Goal: Task Accomplishment & Management: Manage account settings

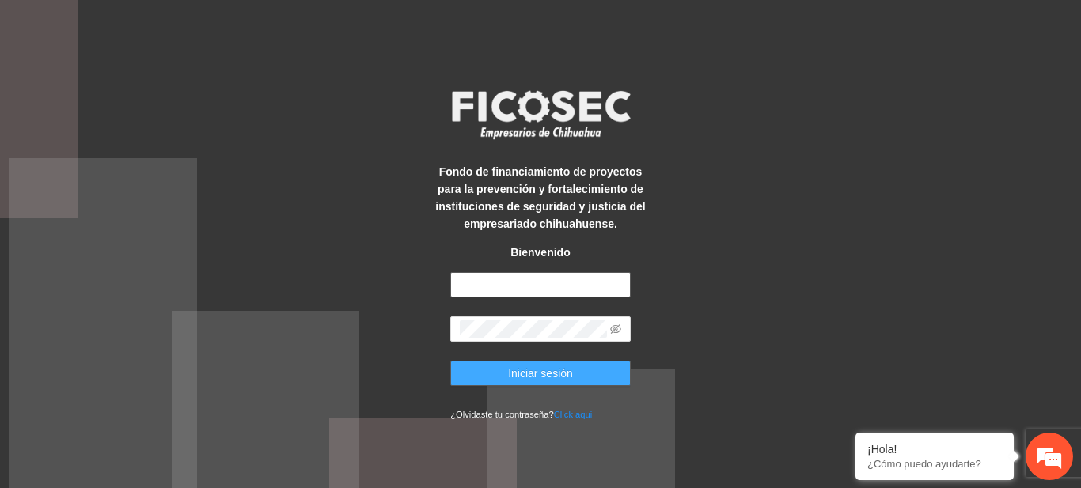
type input "**********"
click at [509, 365] on span "Iniciar sesión" at bounding box center [540, 373] width 65 height 17
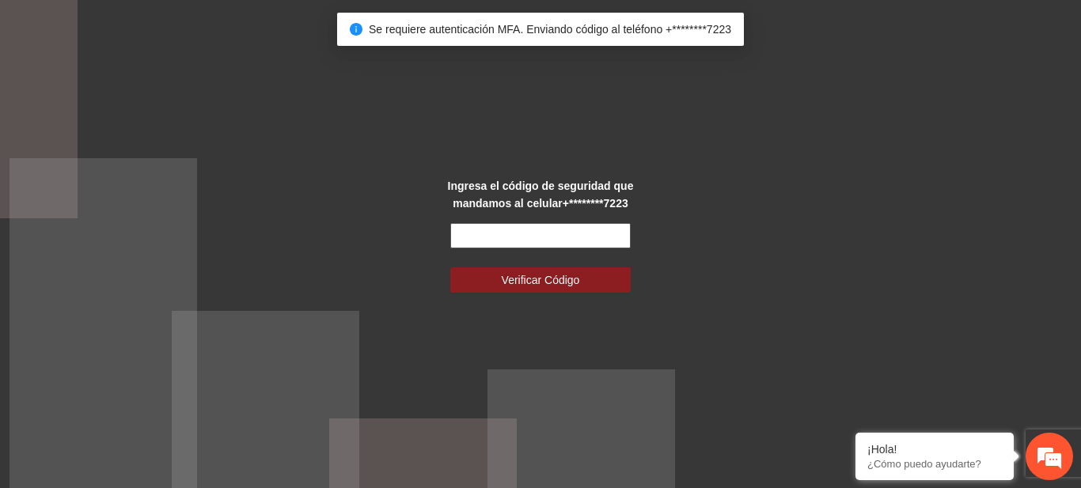
click at [483, 241] on input "text" at bounding box center [540, 235] width 181 height 25
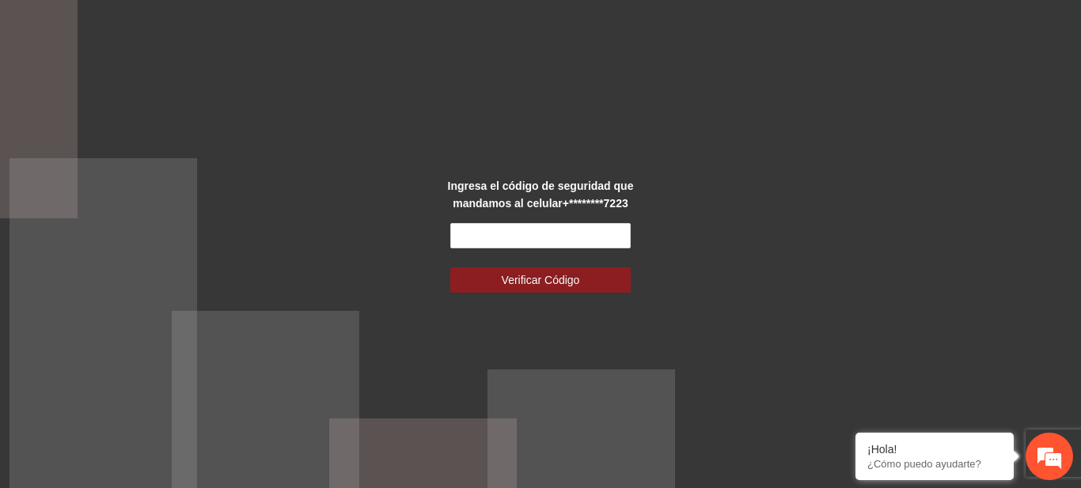
click at [138, 279] on div "Ingresa el código de seguridad que mandamos al celular +********7223 Verificar …" at bounding box center [540, 244] width 1081 height 488
click at [494, 230] on input "text" at bounding box center [540, 235] width 181 height 25
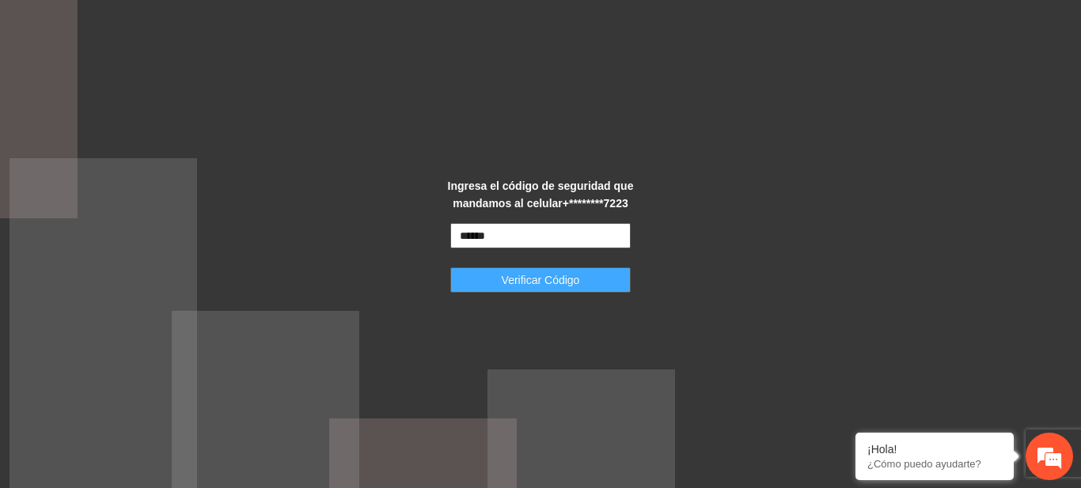
type input "******"
click at [496, 274] on button "Verificar Código" at bounding box center [540, 280] width 181 height 25
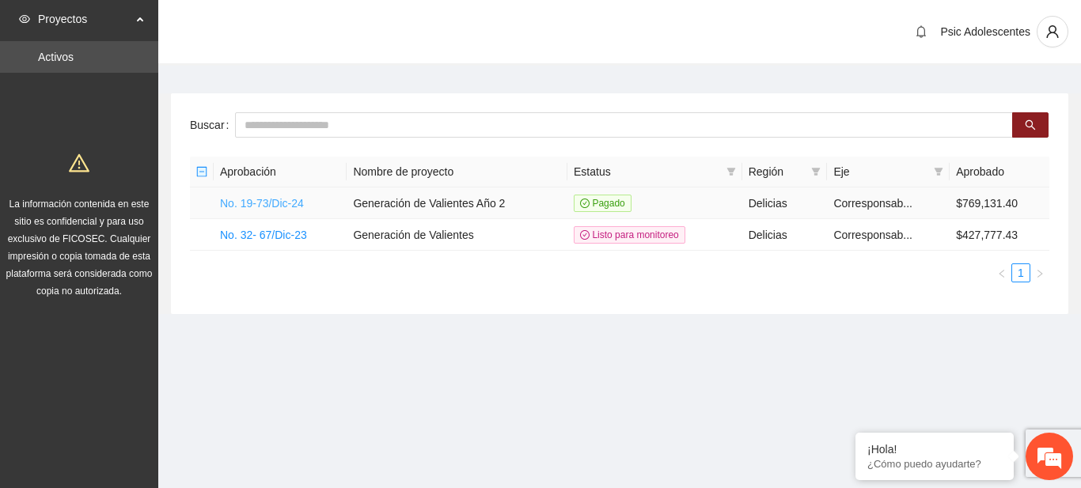
click at [259, 198] on link "No. 19-73/Dic-24" at bounding box center [262, 203] width 84 height 13
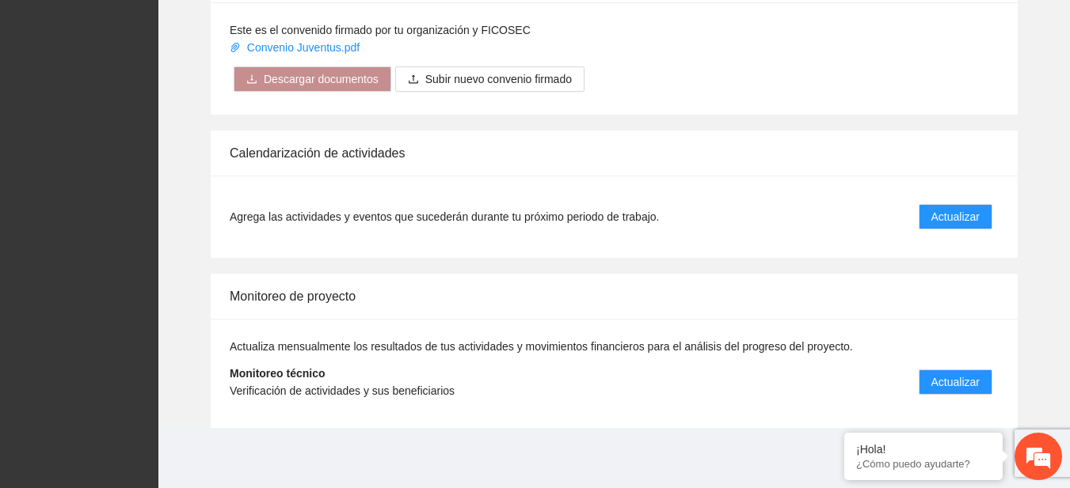
scroll to position [1304, 0]
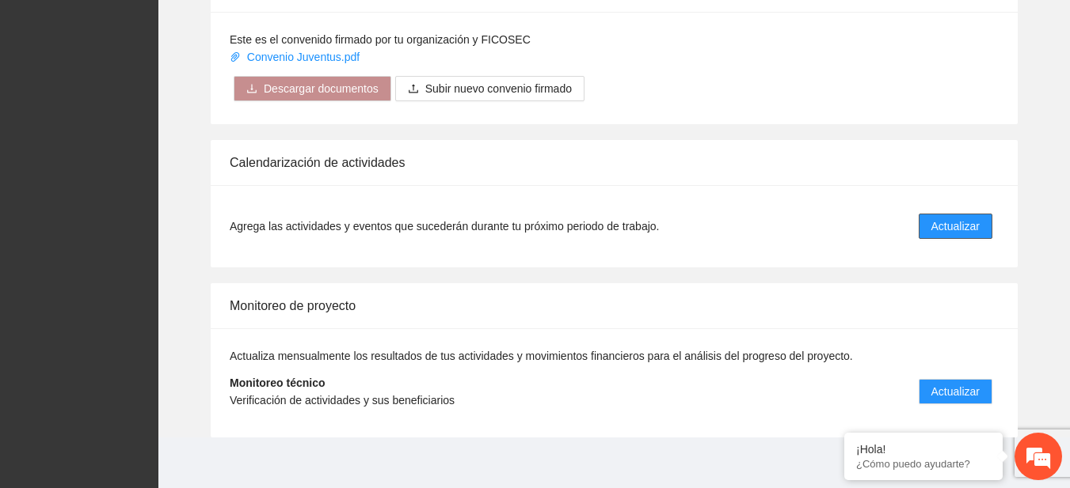
click at [971, 224] on span "Actualizar" at bounding box center [955, 226] width 48 height 17
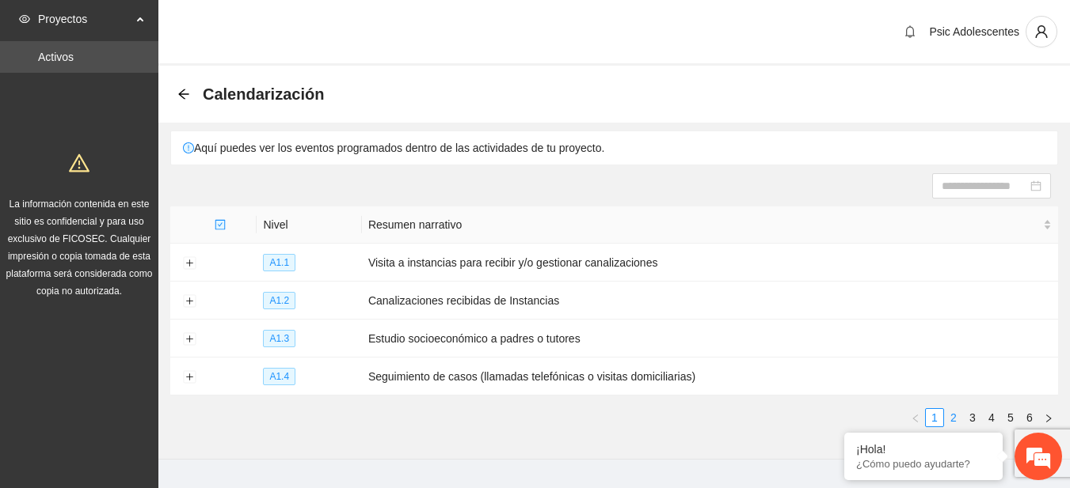
click at [959, 416] on link "2" at bounding box center [952, 417] width 17 height 17
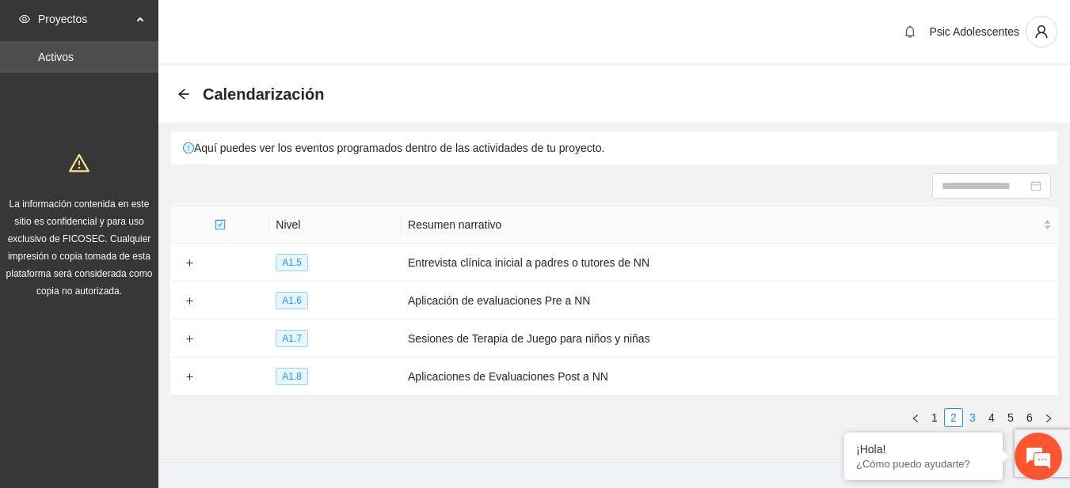
click at [963, 409] on li "3" at bounding box center [972, 418] width 19 height 19
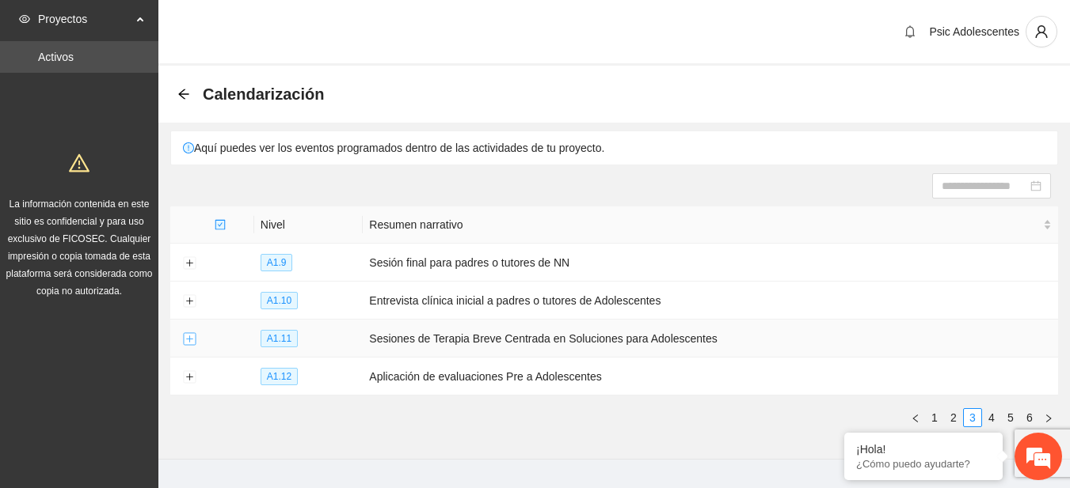
click at [191, 334] on button "Expand row" at bounding box center [189, 339] width 13 height 13
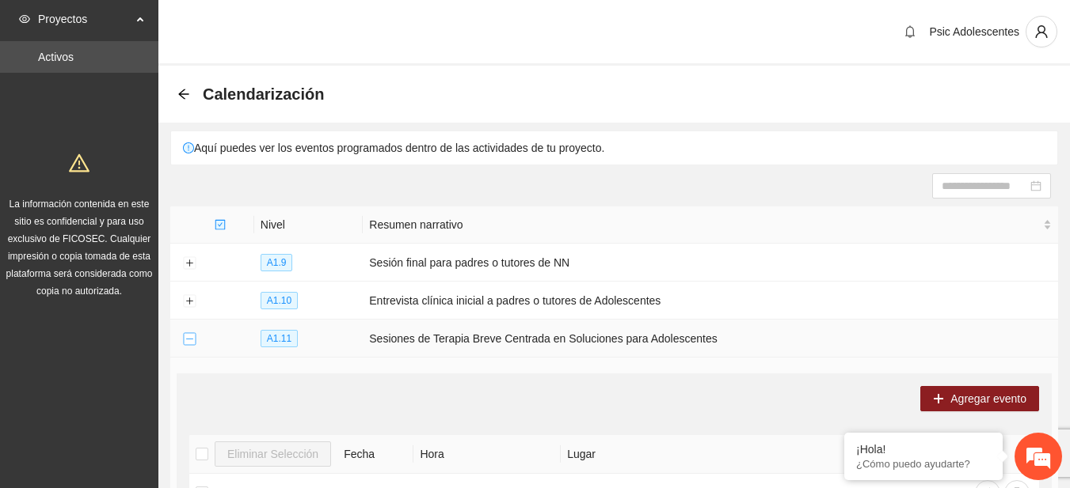
click at [187, 344] on button "Collapse row" at bounding box center [189, 339] width 13 height 13
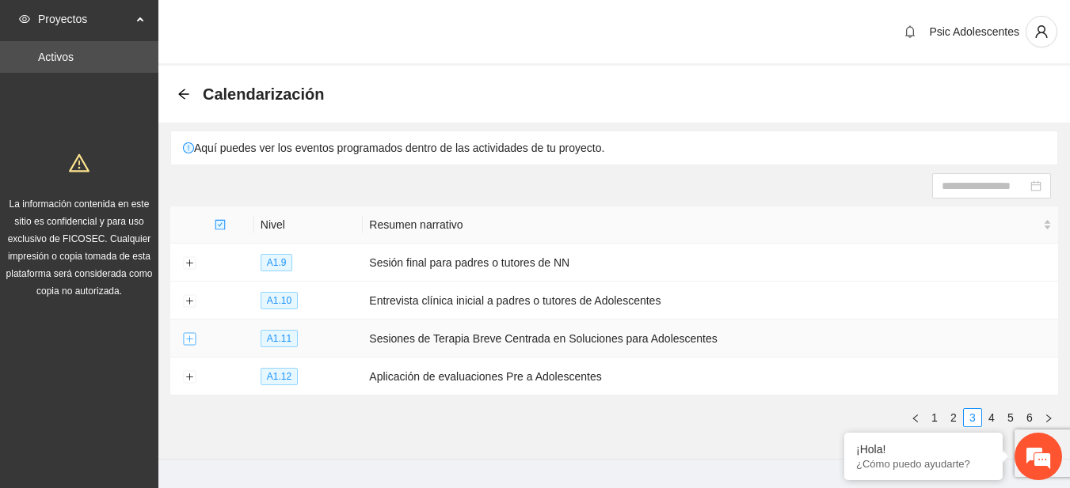
click at [187, 344] on button "Expand row" at bounding box center [189, 339] width 13 height 13
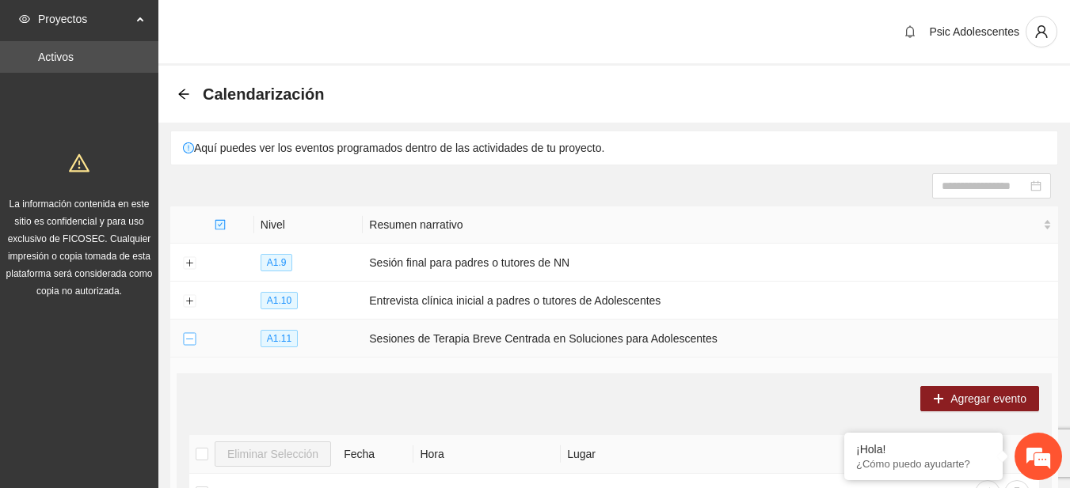
click at [187, 344] on button "Collapse row" at bounding box center [189, 339] width 13 height 13
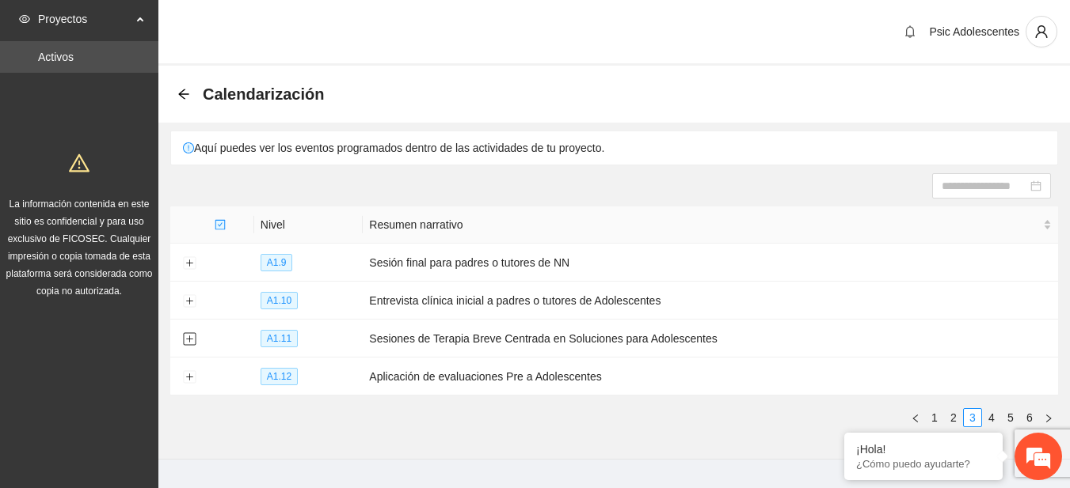
scroll to position [32, 0]
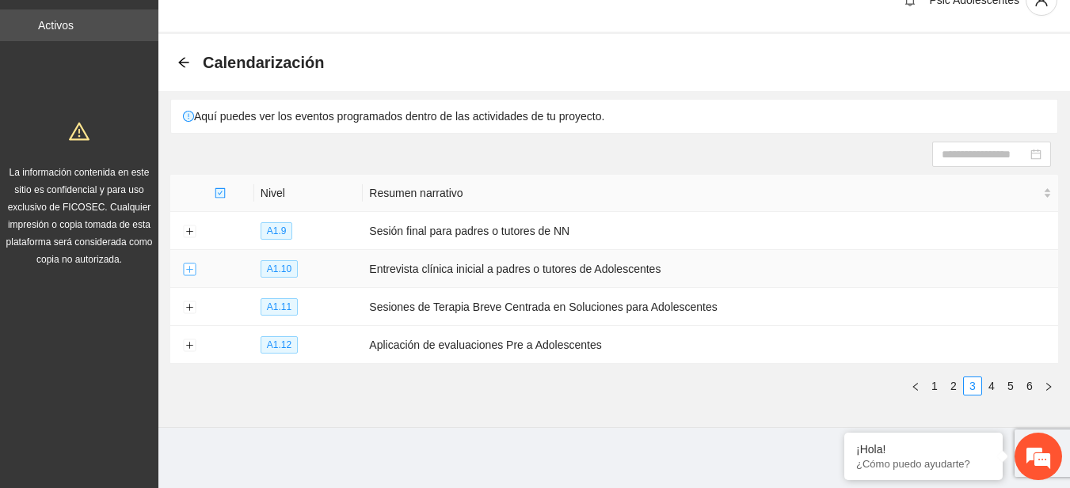
click at [190, 270] on button "Expand row" at bounding box center [189, 270] width 13 height 13
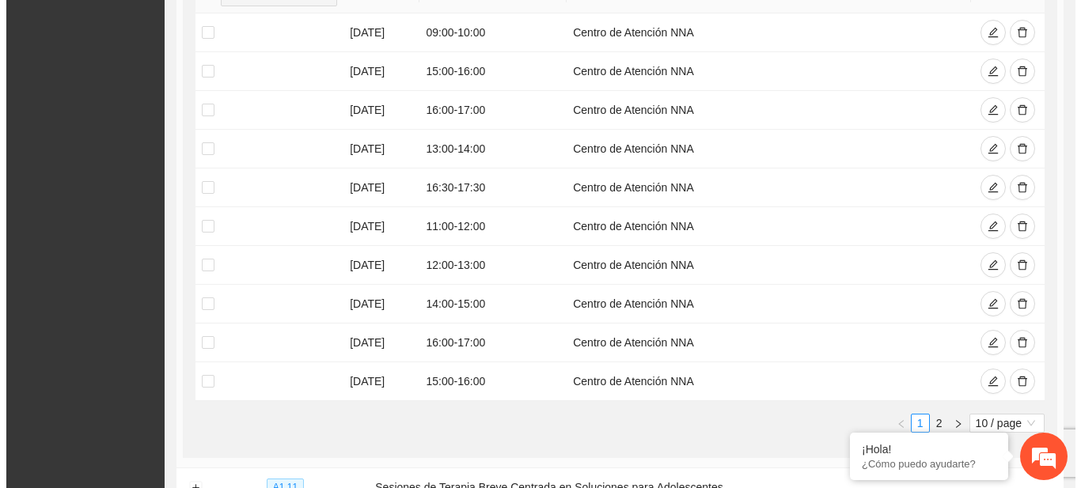
scroll to position [447, 0]
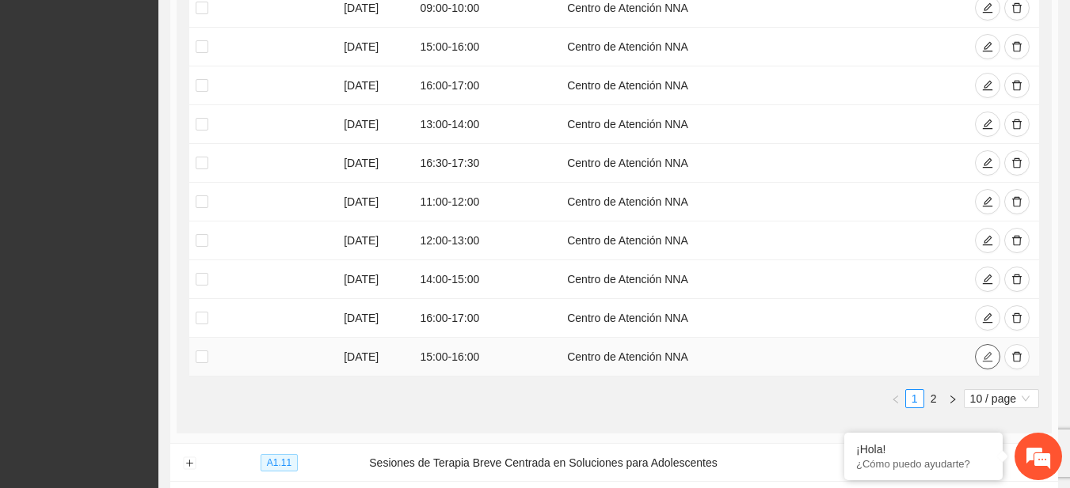
click at [986, 365] on button "button" at bounding box center [987, 356] width 25 height 25
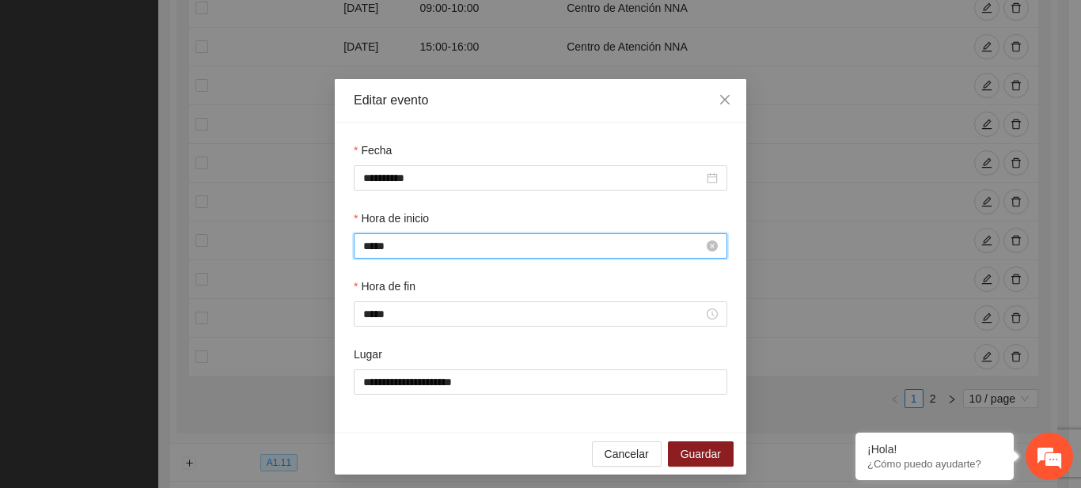
click at [368, 241] on input "*****" at bounding box center [533, 246] width 340 height 17
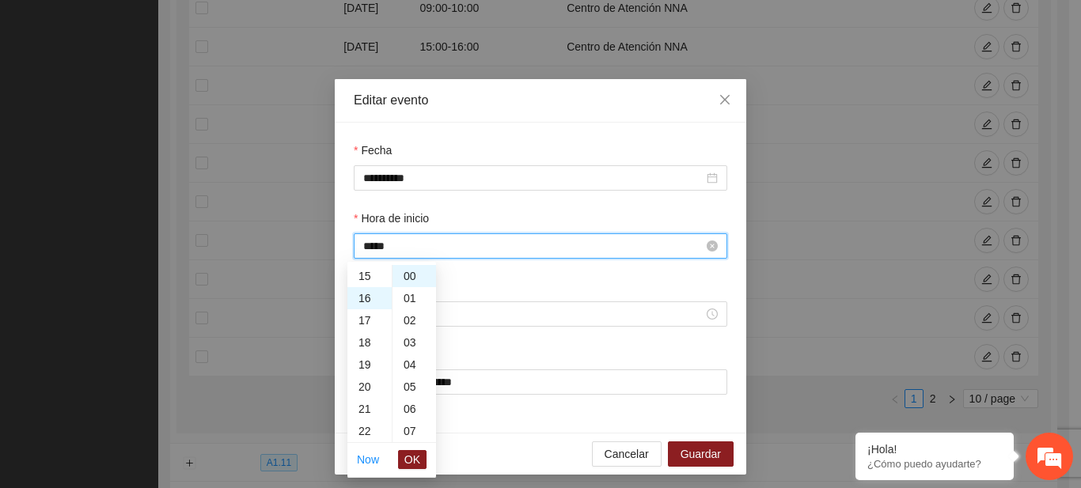
scroll to position [355, 0]
click at [408, 462] on span "OK" at bounding box center [413, 459] width 16 height 17
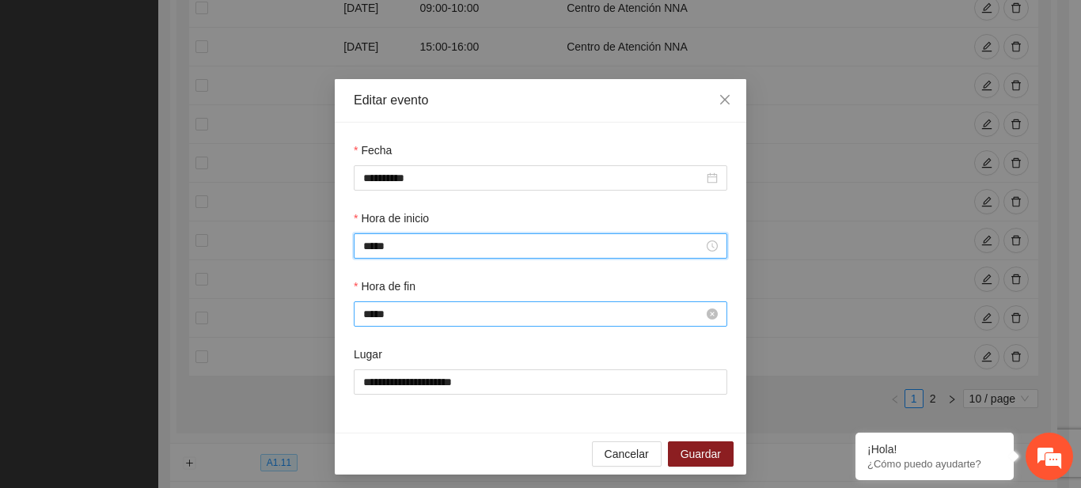
type input "*****"
click at [367, 314] on input "*****" at bounding box center [533, 314] width 340 height 17
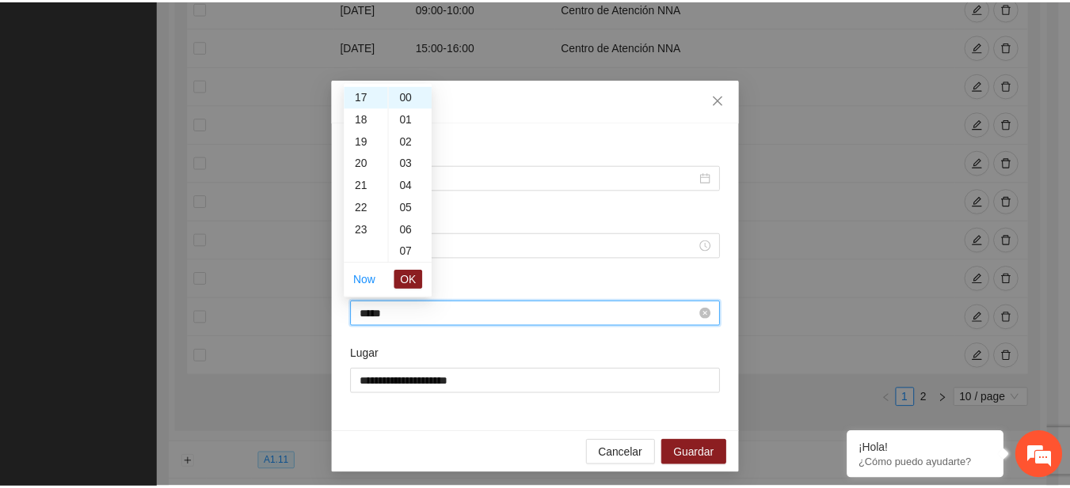
scroll to position [377, 0]
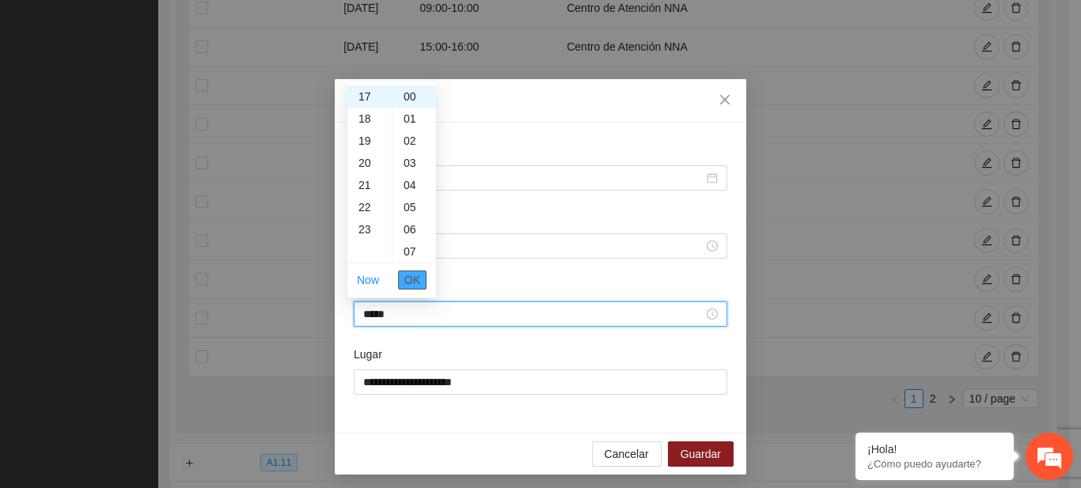
click at [423, 286] on button "OK" at bounding box center [412, 280] width 29 height 19
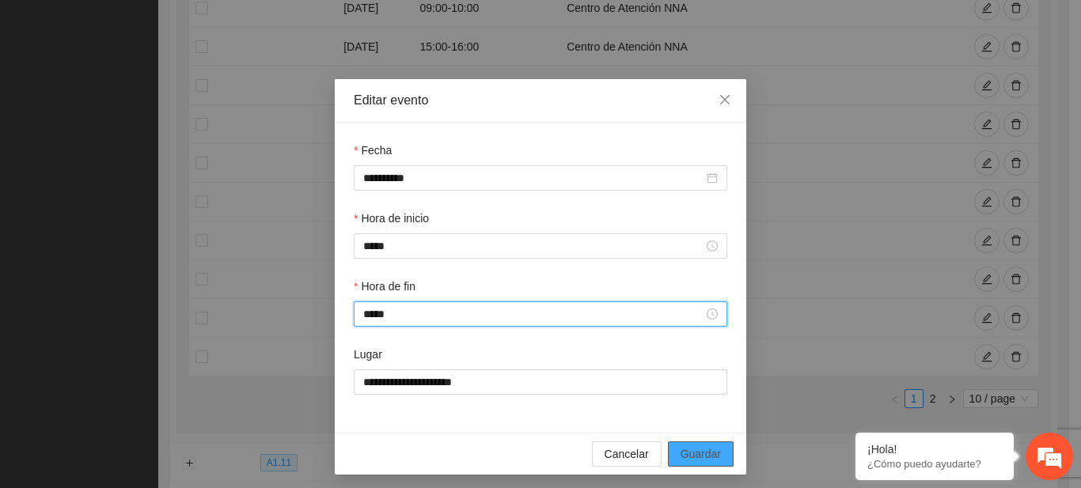
type input "*****"
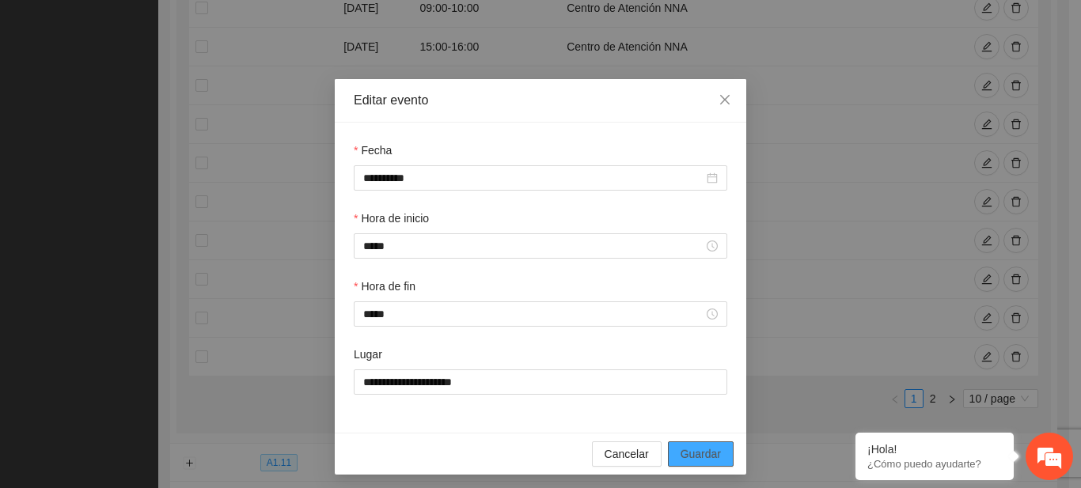
click at [690, 446] on span "Guardar" at bounding box center [701, 454] width 40 height 17
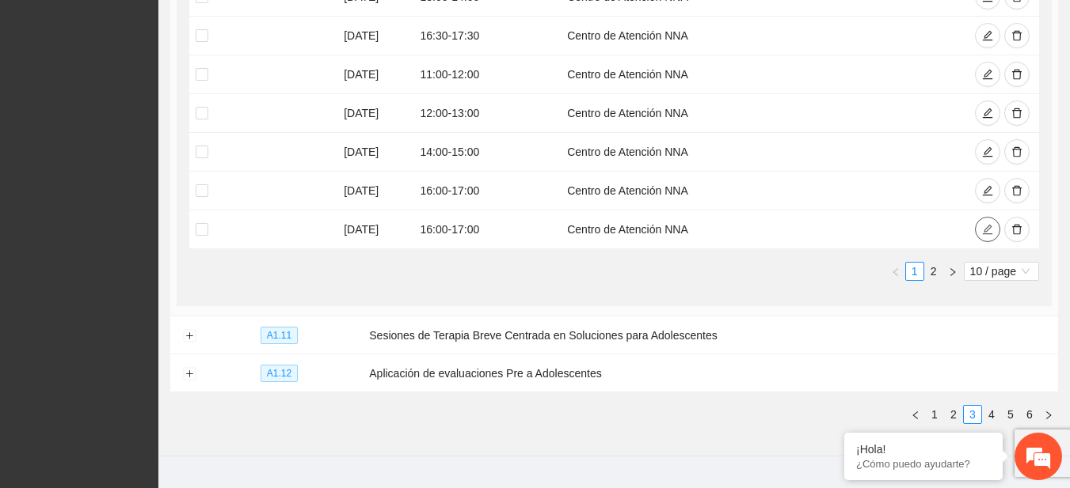
scroll to position [603, 0]
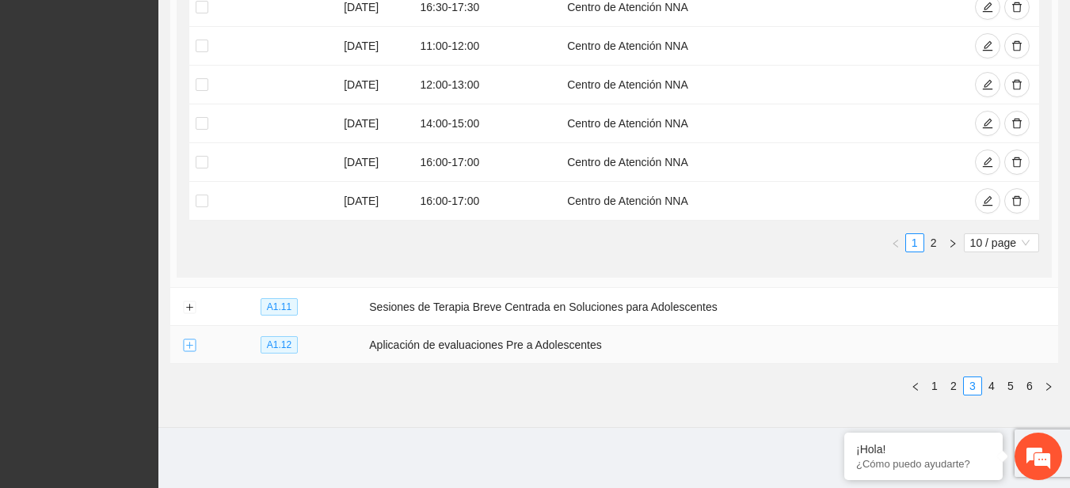
click at [196, 343] on button "Expand row" at bounding box center [189, 346] width 13 height 13
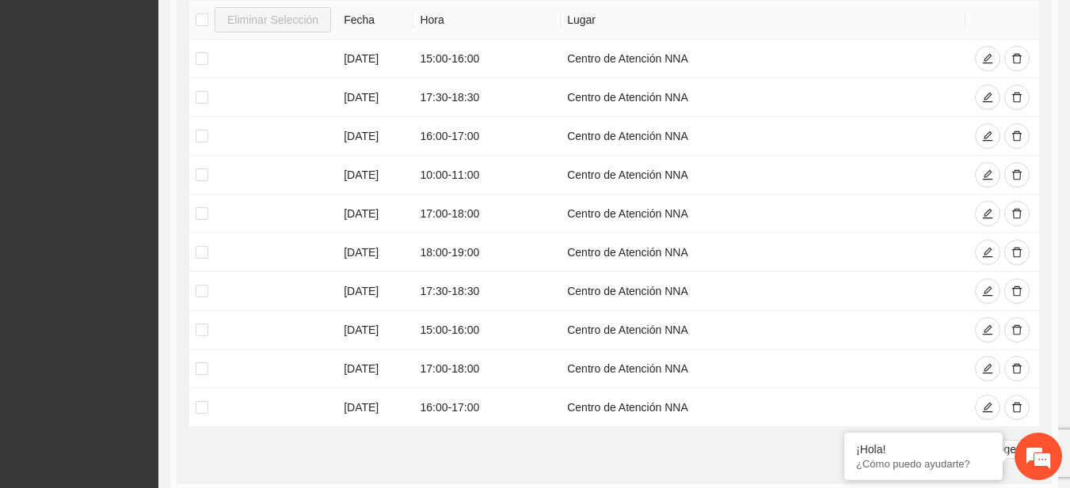
scroll to position [1065, 0]
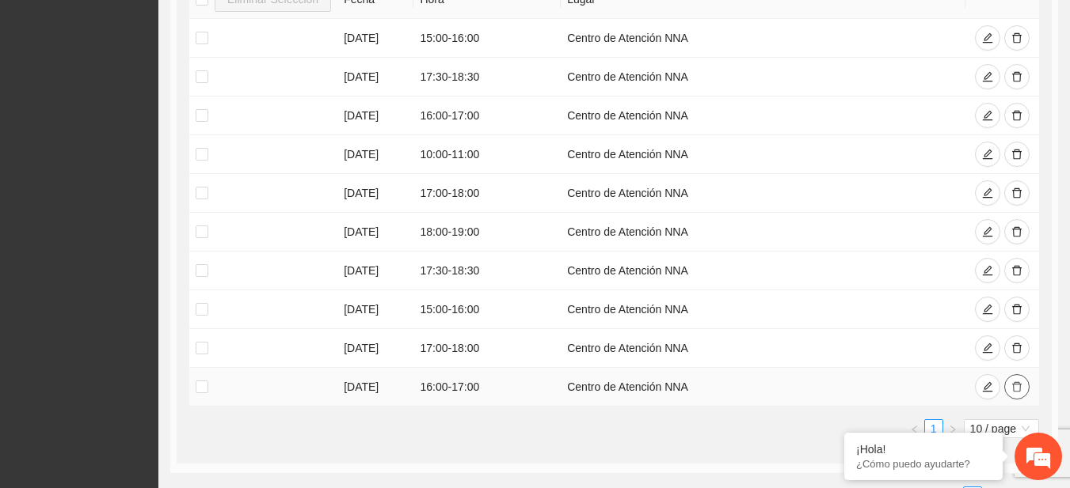
click at [1014, 386] on icon "delete" at bounding box center [1016, 387] width 11 height 11
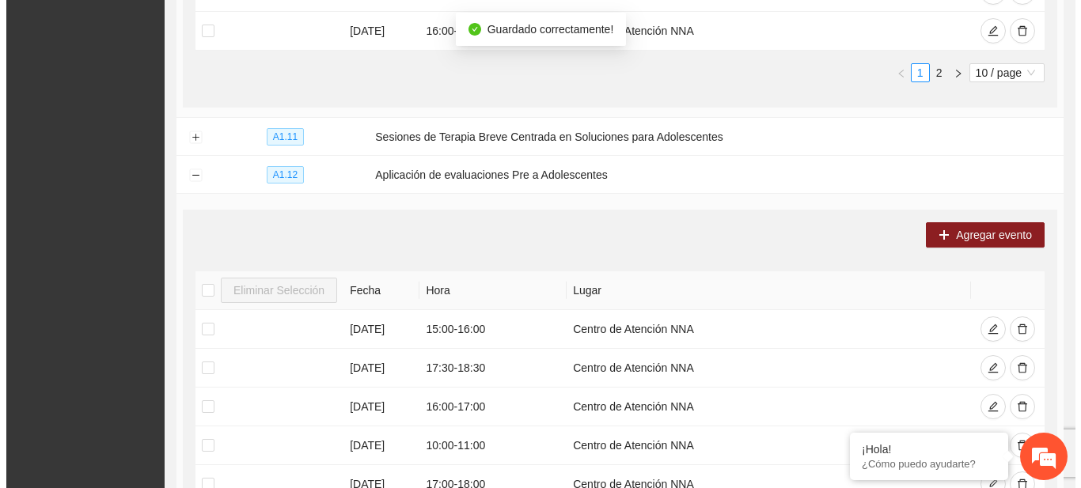
scroll to position [726, 0]
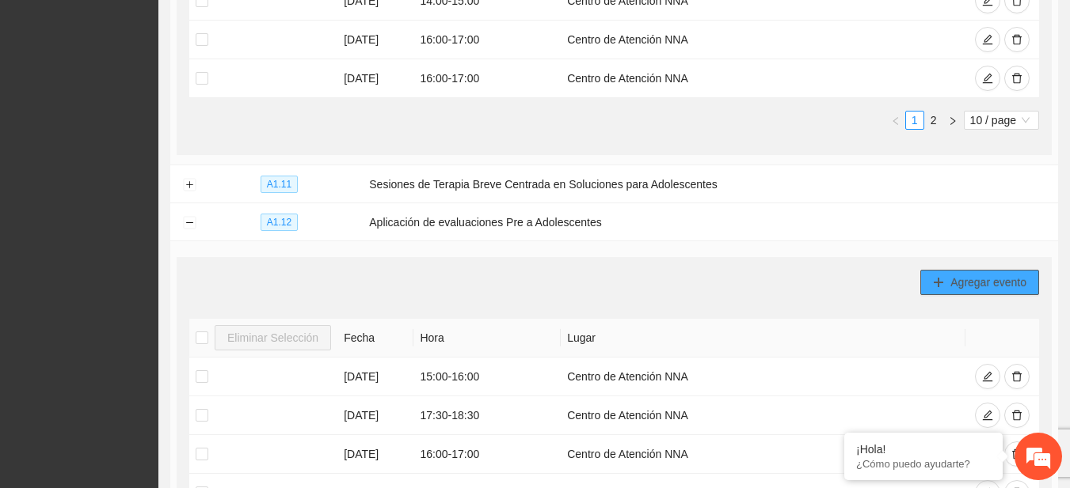
click at [968, 280] on span "Agregar evento" at bounding box center [988, 282] width 76 height 17
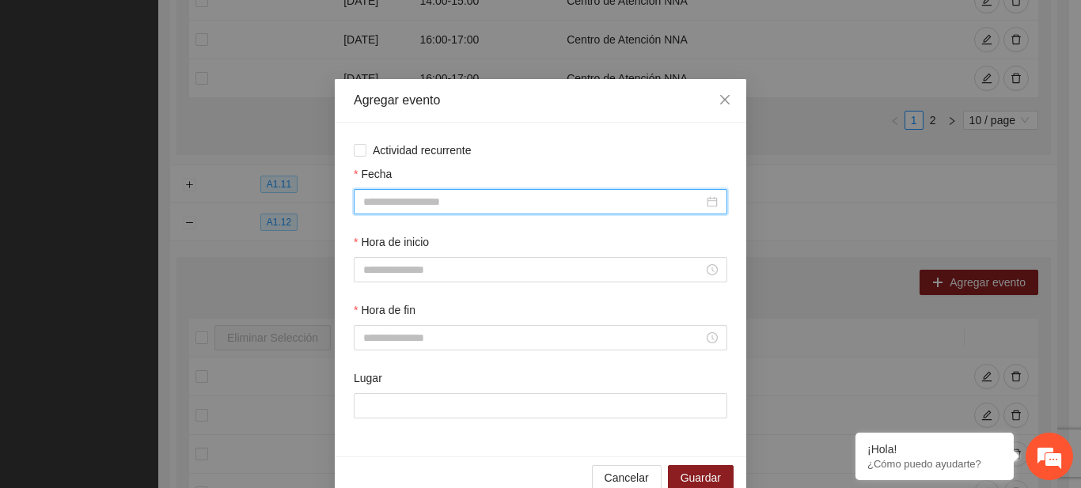
click at [494, 210] on input "Fecha" at bounding box center [533, 201] width 340 height 17
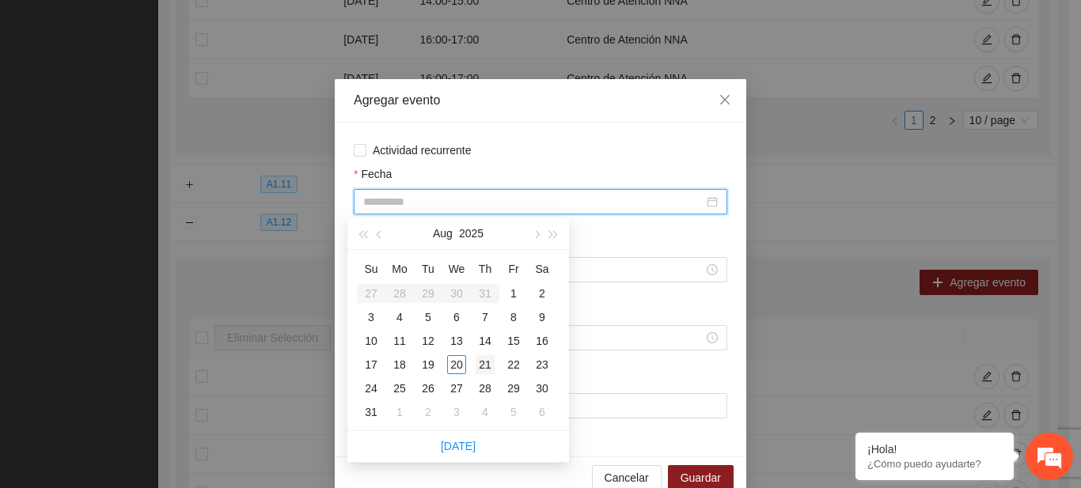
type input "**********"
click at [487, 369] on div "21" at bounding box center [485, 364] width 19 height 19
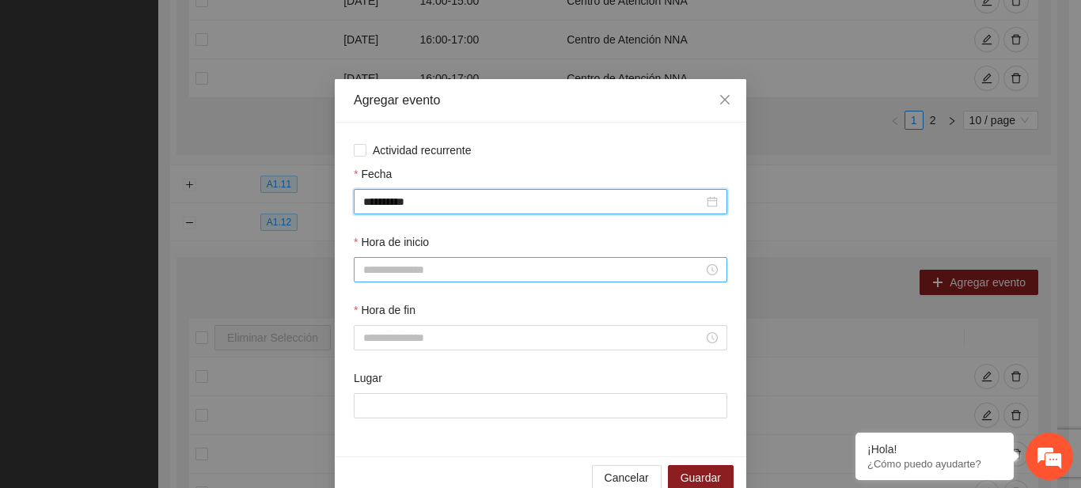
click at [424, 263] on input "Hora de inicio" at bounding box center [533, 269] width 340 height 17
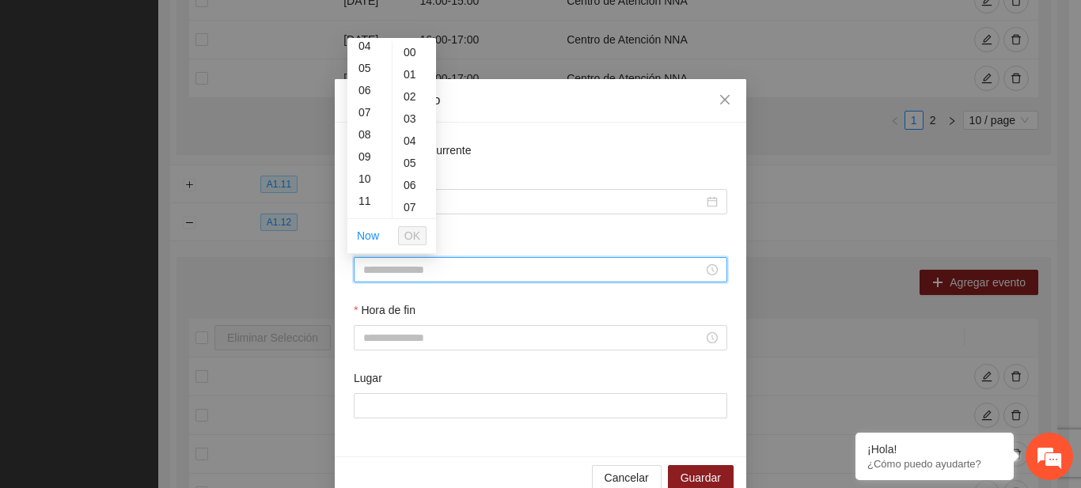
scroll to position [103, 0]
click at [358, 168] on div "10" at bounding box center [370, 171] width 44 height 22
type input "*****"
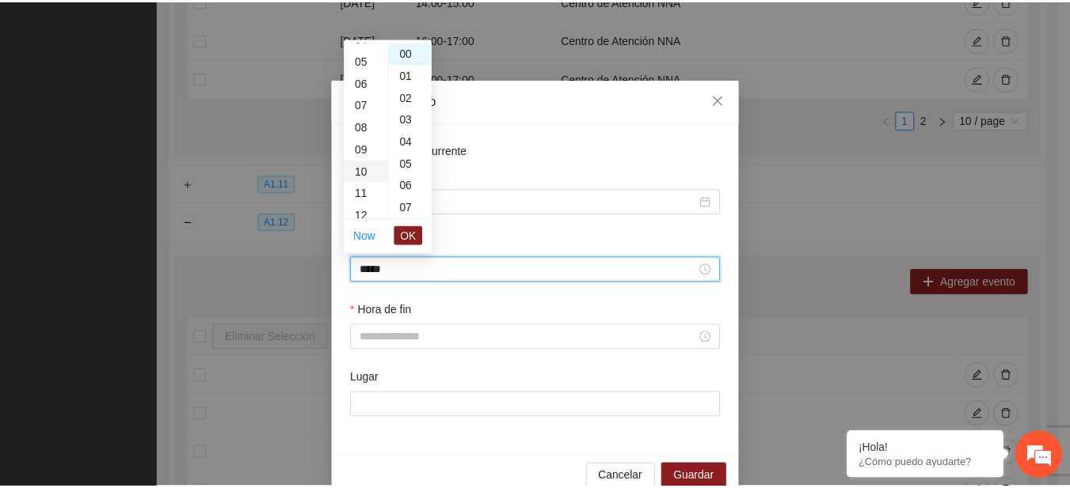
scroll to position [222, 0]
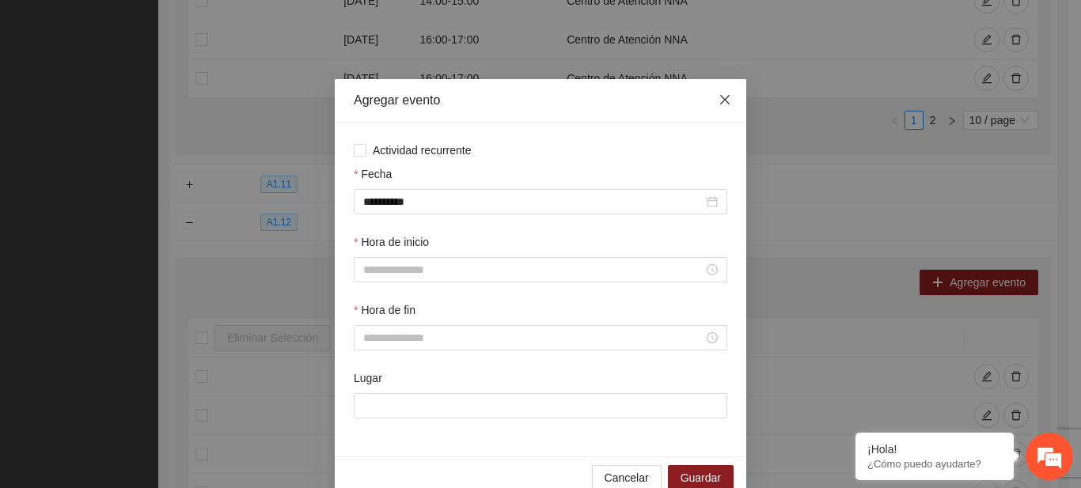
click at [715, 93] on span "Close" at bounding box center [725, 100] width 43 height 43
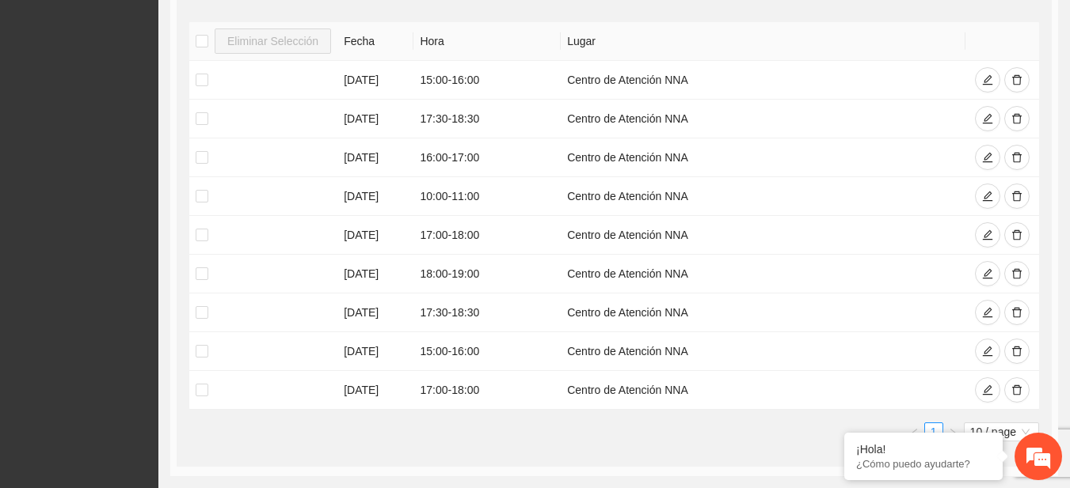
scroll to position [916, 0]
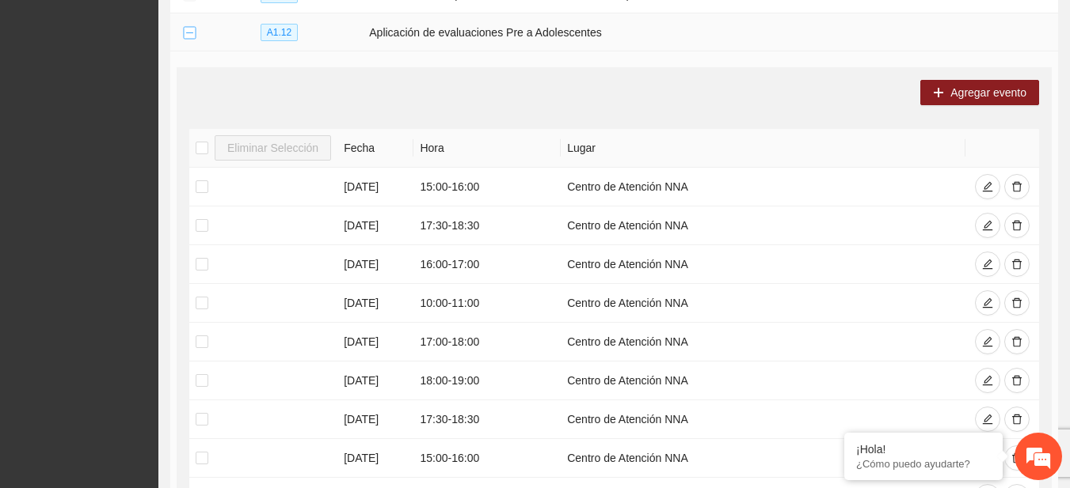
click at [184, 32] on button "Collapse row" at bounding box center [189, 33] width 13 height 13
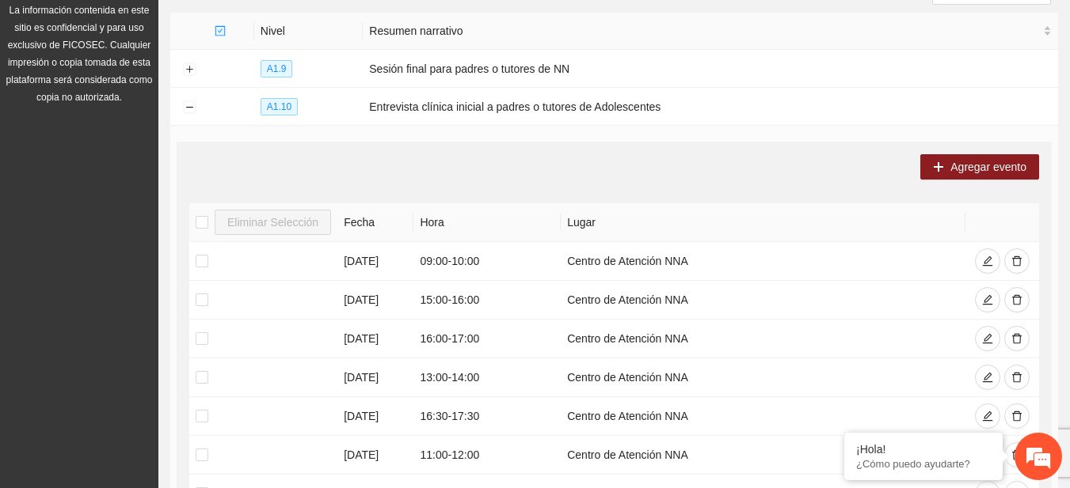
scroll to position [200, 0]
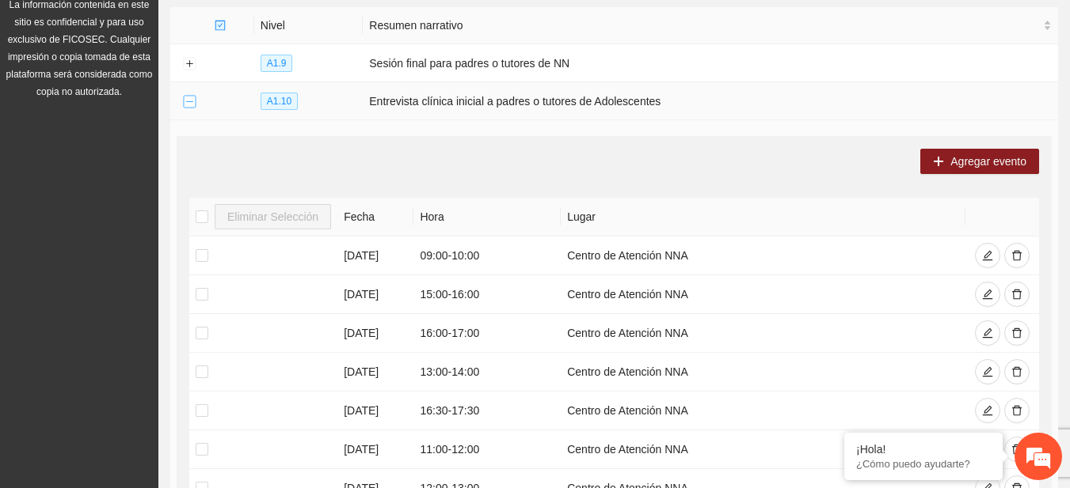
click at [188, 97] on button "Collapse row" at bounding box center [189, 102] width 13 height 13
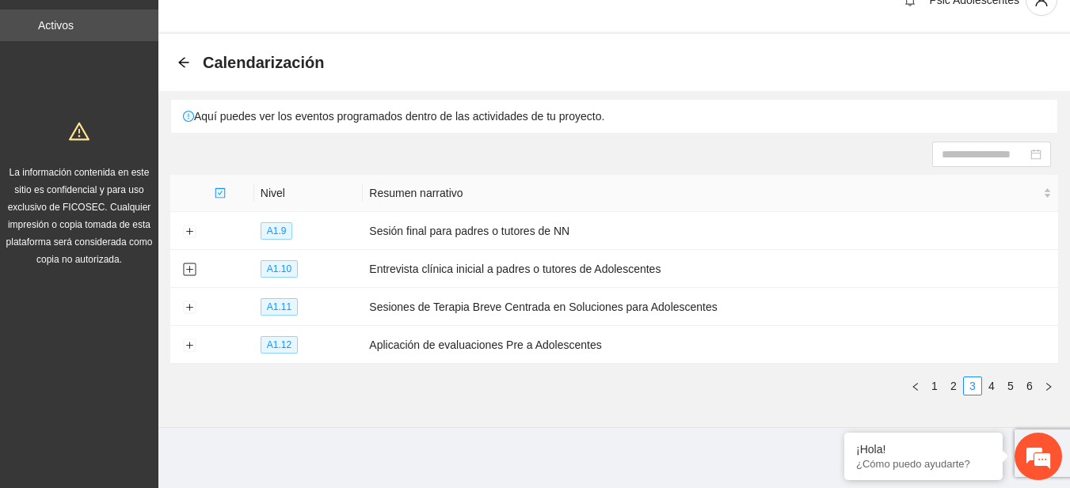
scroll to position [0, 0]
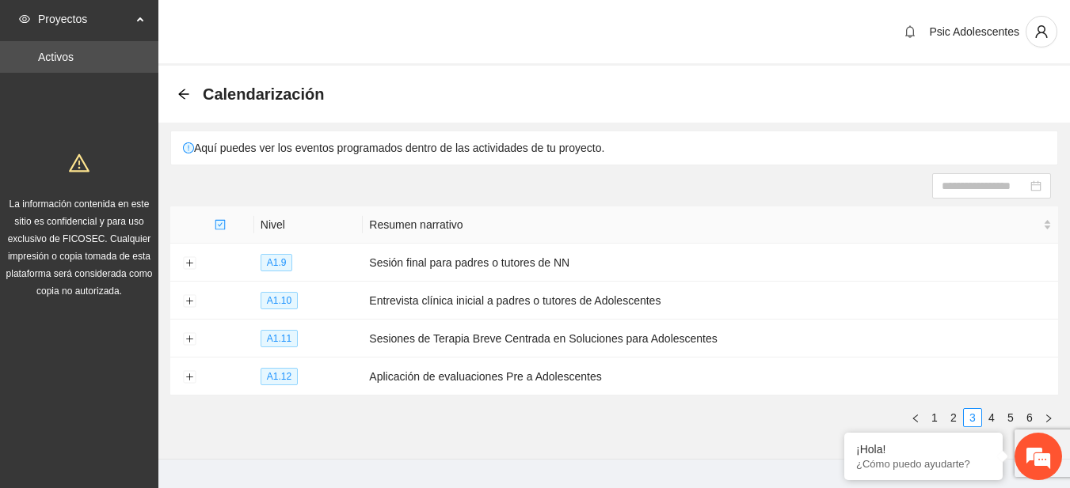
click at [355, 74] on div "Calendarización" at bounding box center [613, 94] width 911 height 57
click at [188, 337] on button "Expand row" at bounding box center [189, 339] width 13 height 13
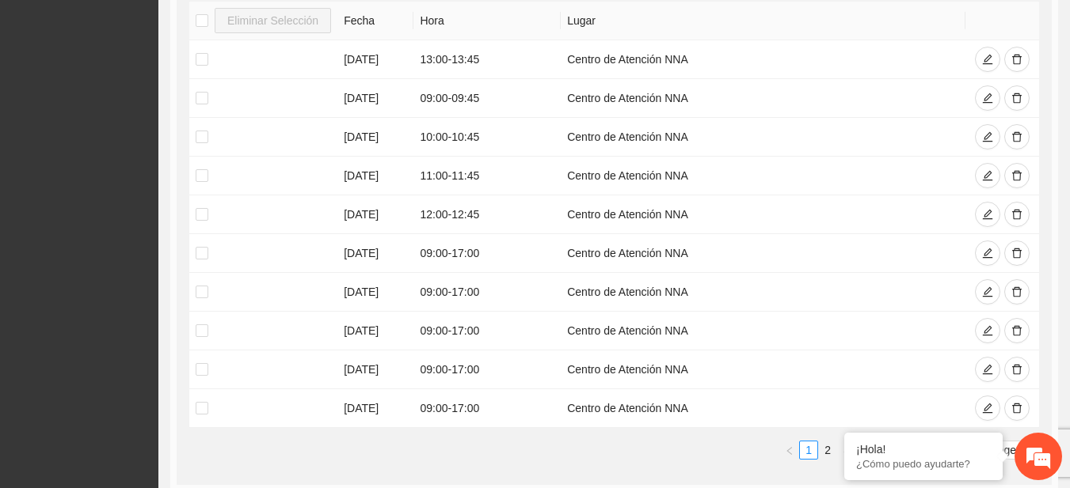
scroll to position [485, 0]
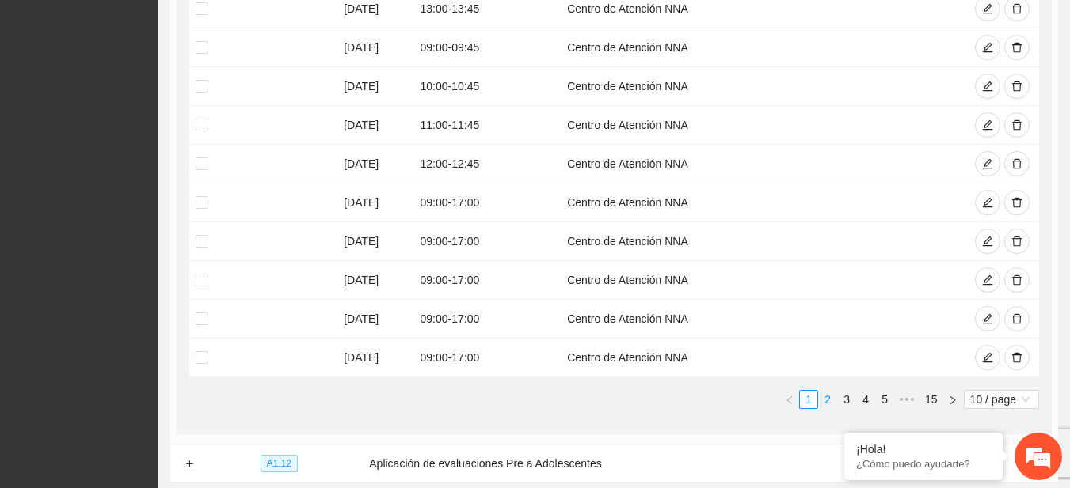
click at [830, 393] on link "2" at bounding box center [827, 399] width 17 height 17
click at [828, 401] on link "2" at bounding box center [827, 399] width 17 height 17
click at [829, 397] on link "2" at bounding box center [827, 399] width 17 height 17
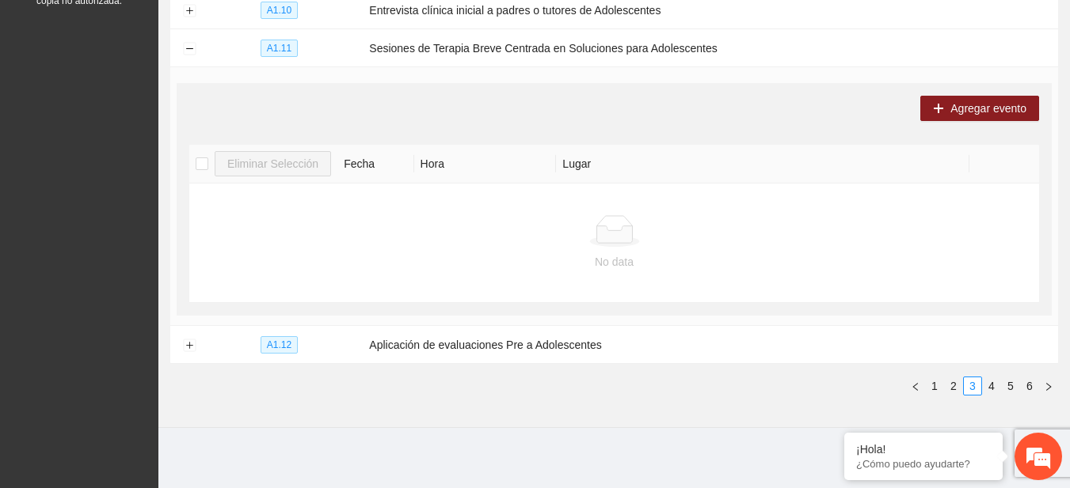
scroll to position [211, 0]
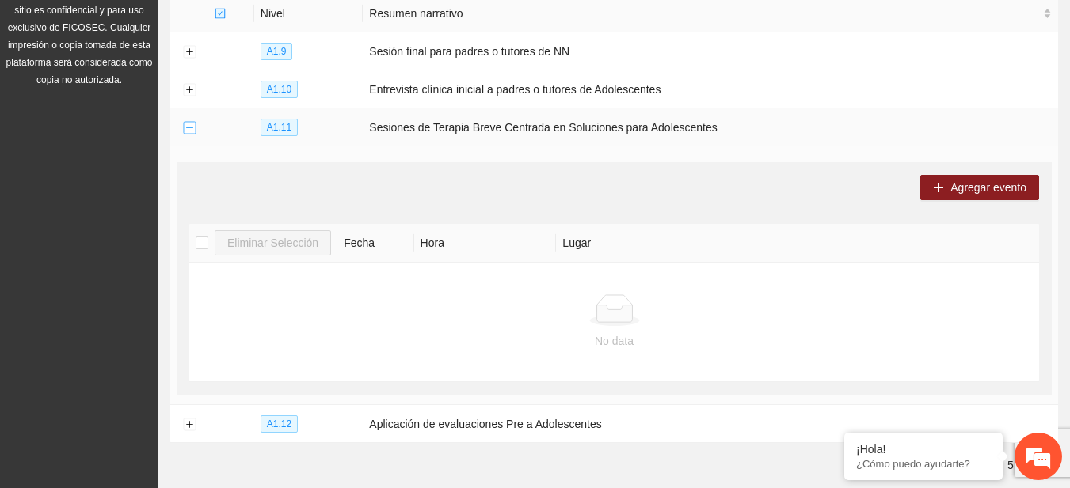
click at [188, 124] on button "Collapse row" at bounding box center [189, 128] width 13 height 13
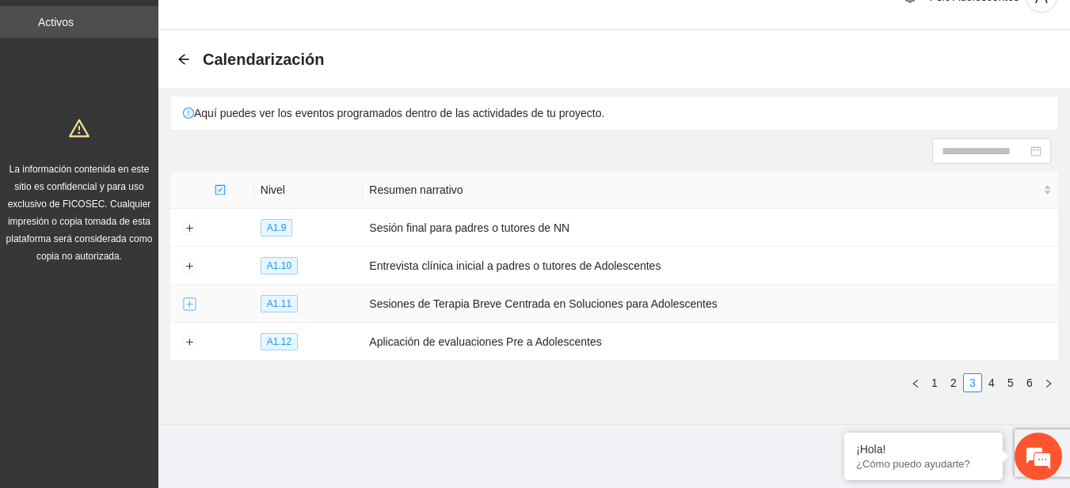
scroll to position [32, 0]
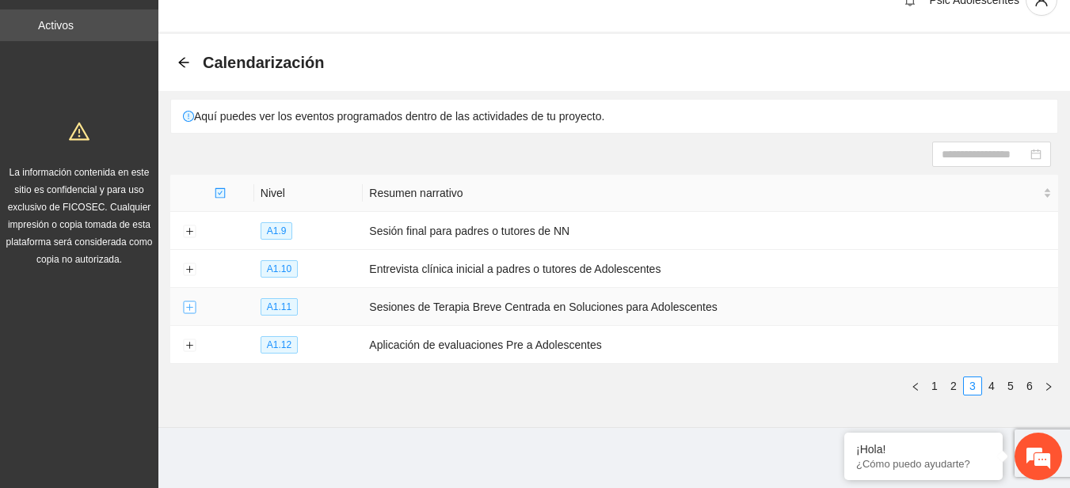
click at [192, 303] on button "Expand row" at bounding box center [189, 308] width 13 height 13
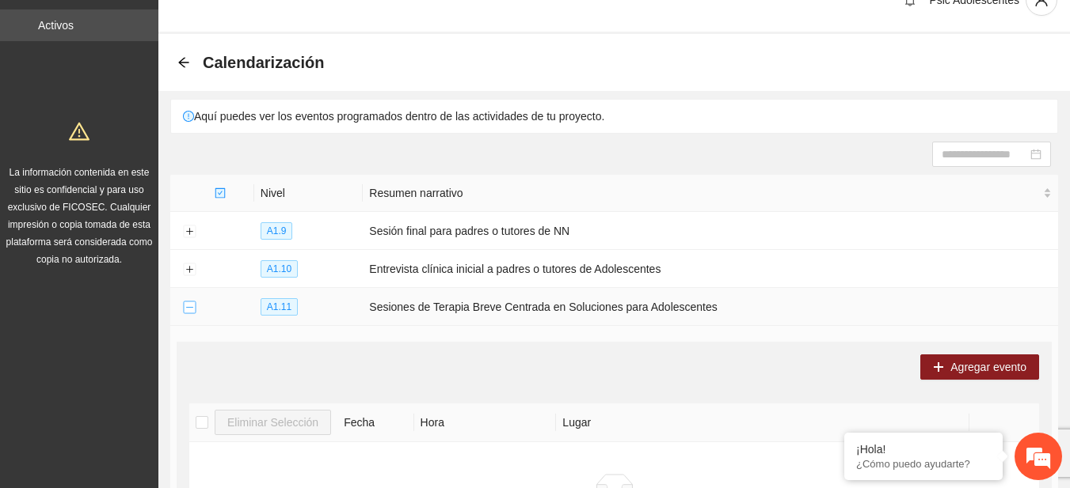
scroll to position [211, 0]
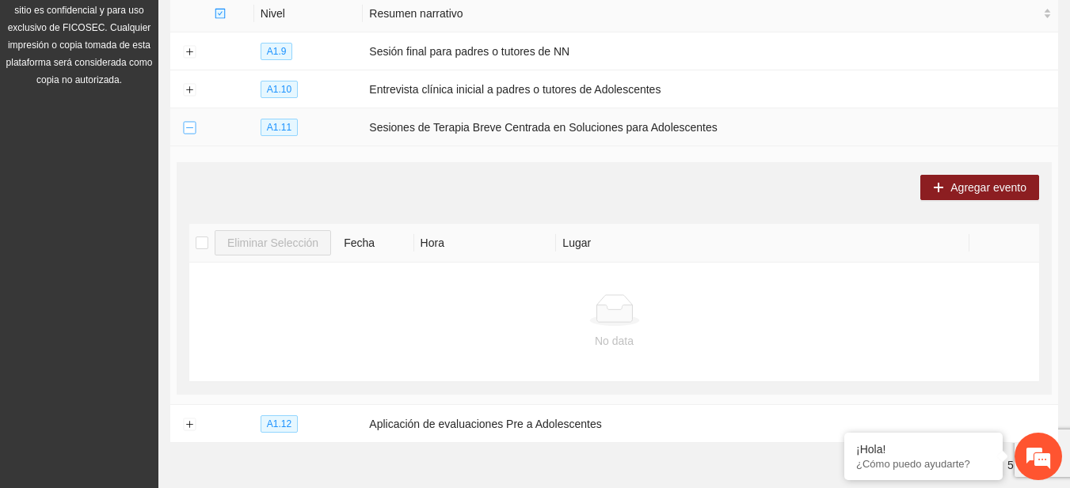
click at [183, 126] on button "Collapse row" at bounding box center [189, 128] width 13 height 13
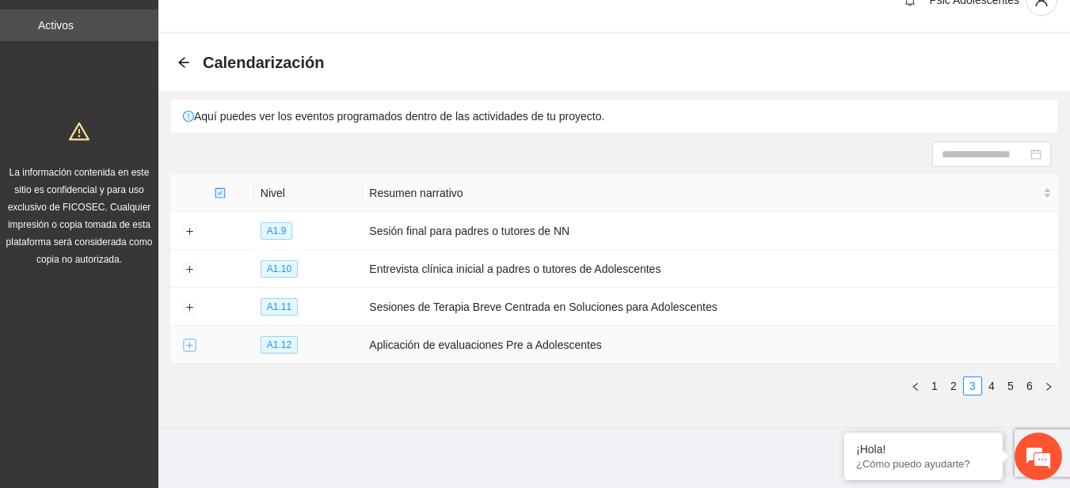
click at [191, 342] on button "Expand row" at bounding box center [189, 346] width 13 height 13
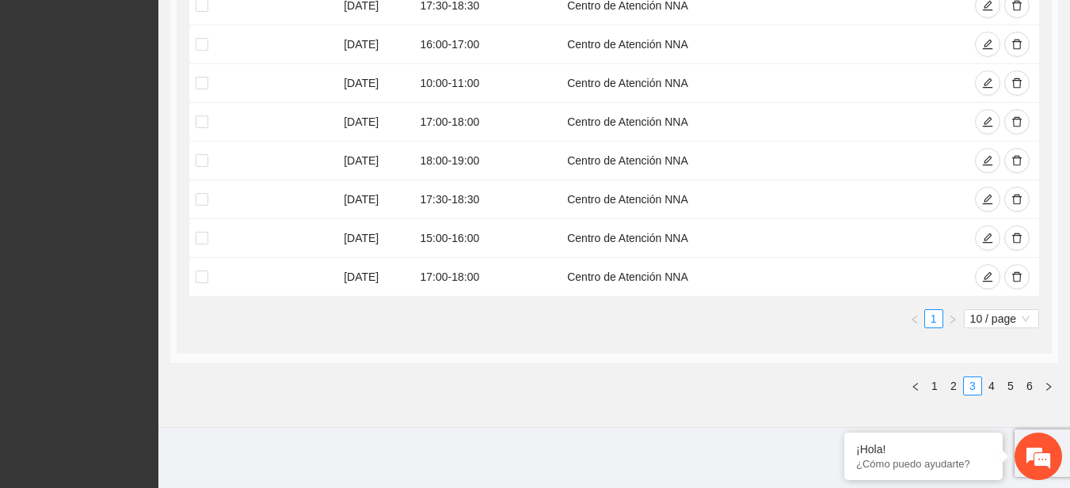
scroll to position [0, 0]
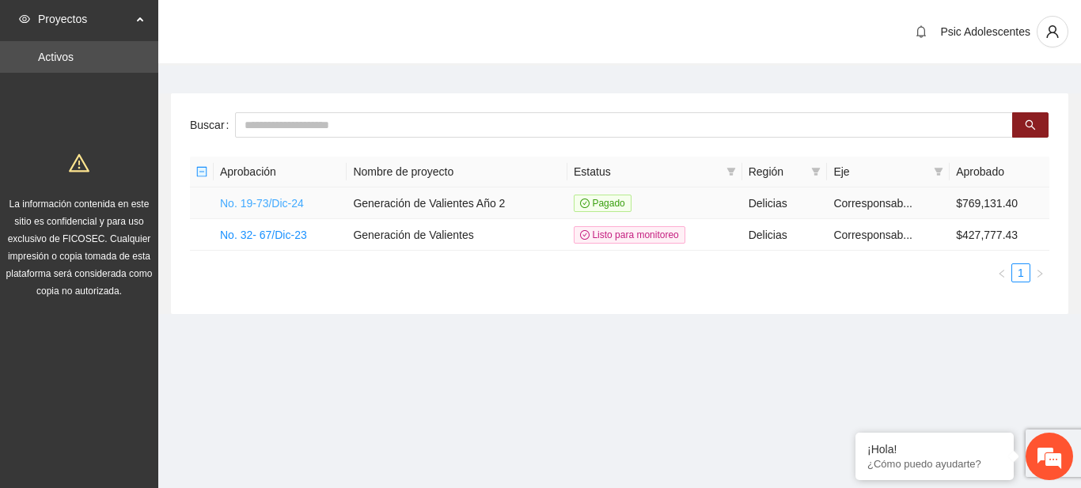
click at [284, 203] on link "No. 19-73/Dic-24" at bounding box center [262, 203] width 84 height 13
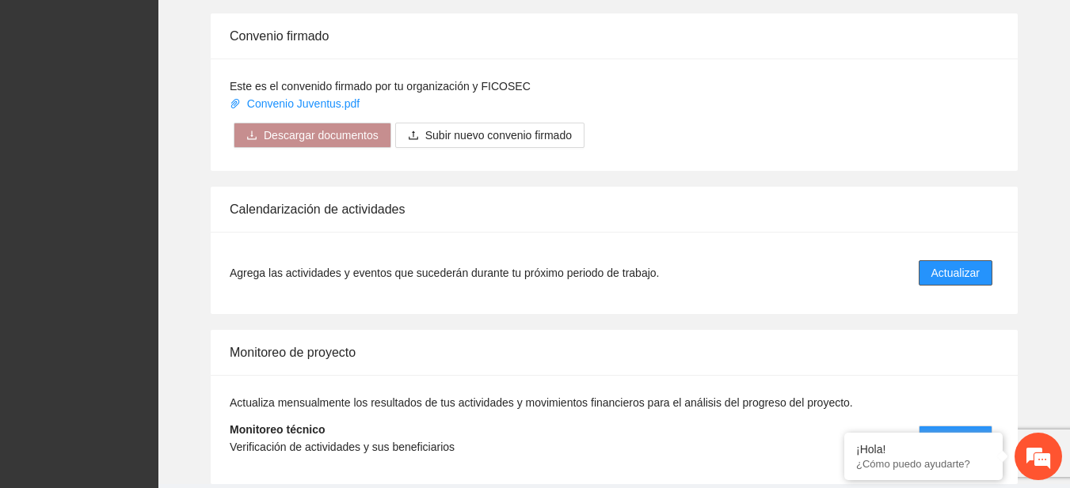
click at [967, 275] on span "Actualizar" at bounding box center [955, 272] width 48 height 17
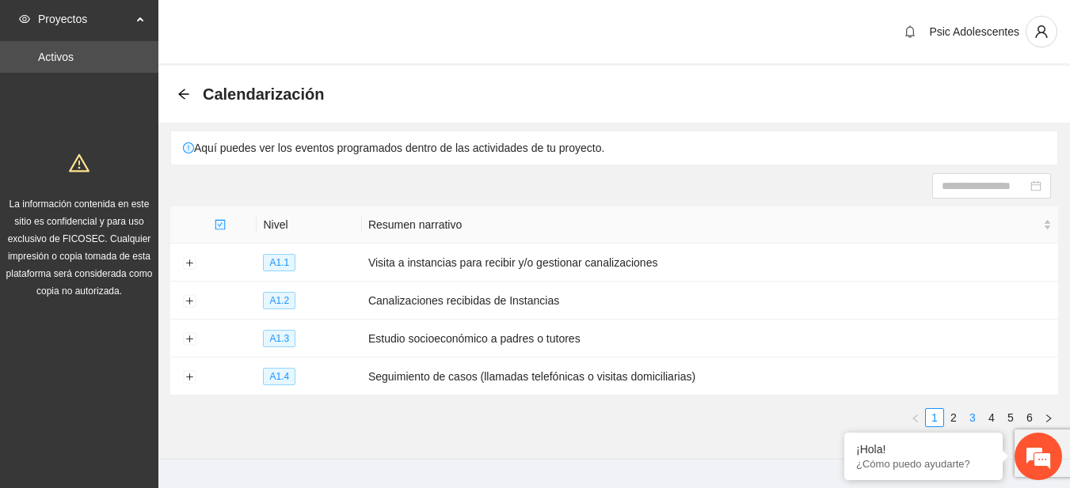
click at [971, 416] on link "3" at bounding box center [971, 417] width 17 height 17
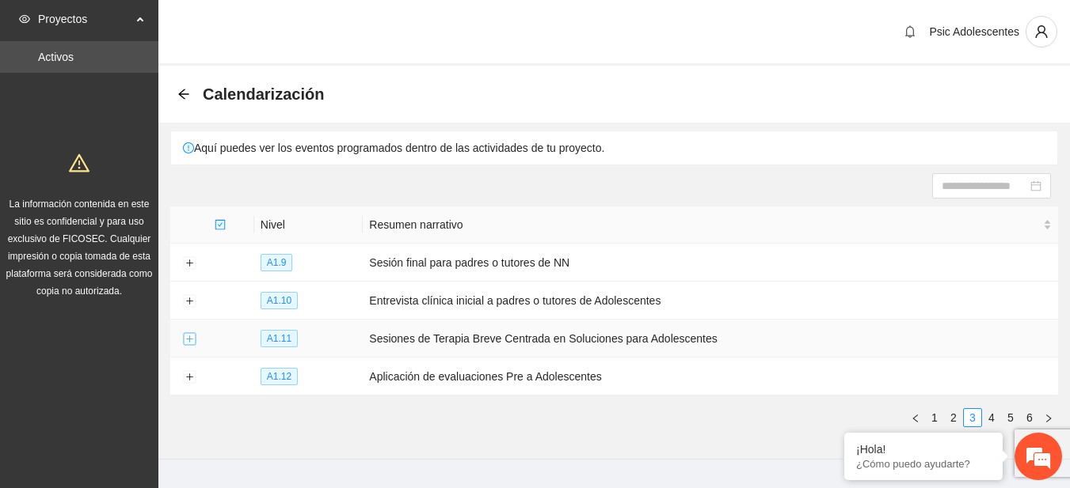
click at [191, 335] on button "Expand row" at bounding box center [189, 339] width 13 height 13
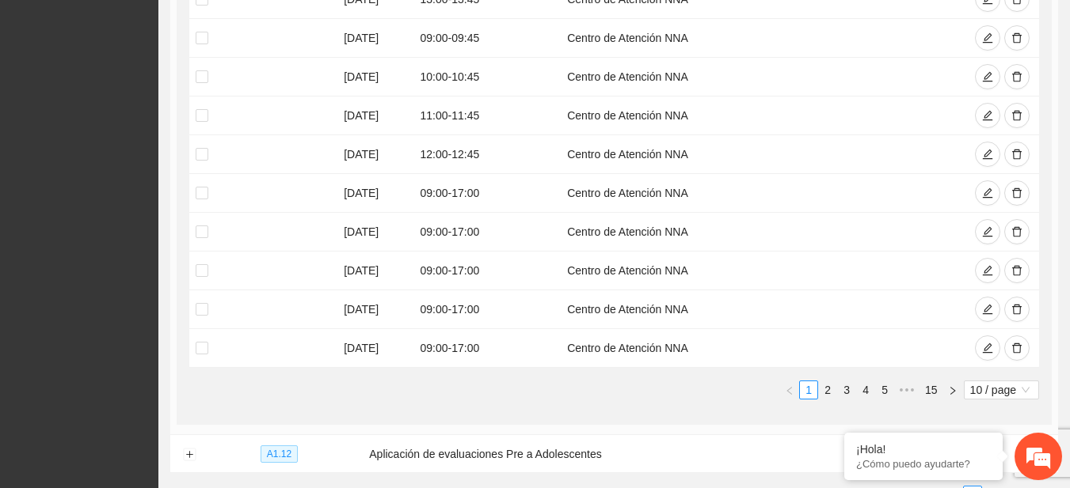
scroll to position [500, 0]
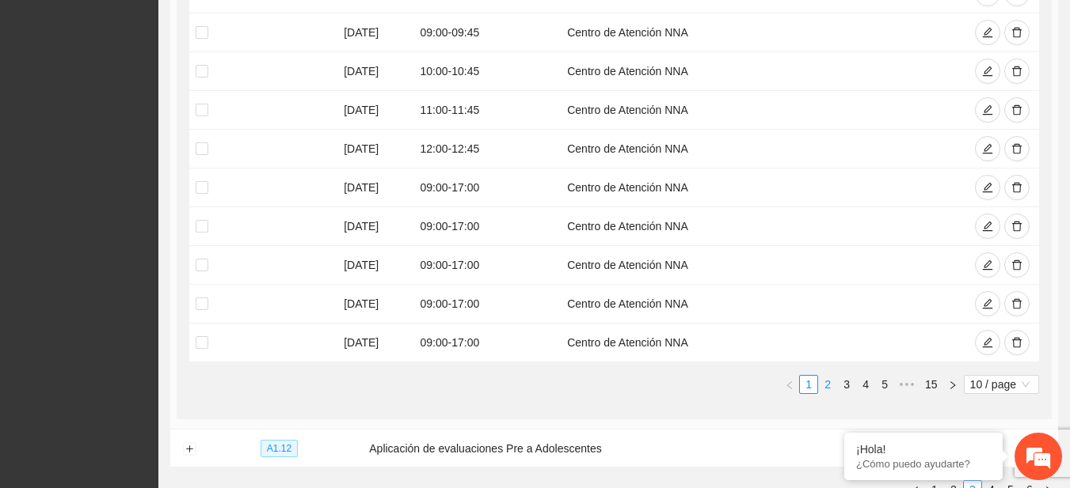
click at [827, 385] on link "2" at bounding box center [827, 384] width 17 height 17
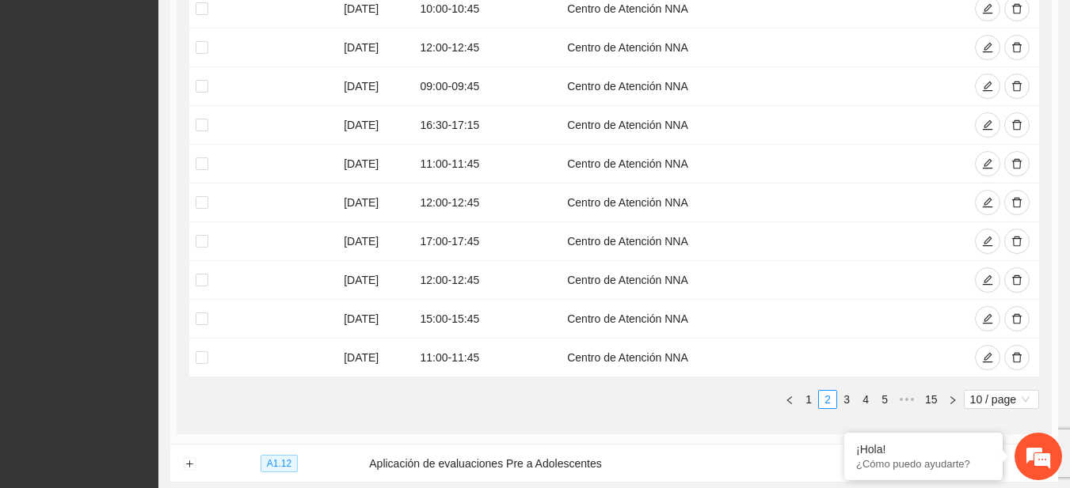
scroll to position [464, 0]
